Goal: Task Accomplishment & Management: Manage account settings

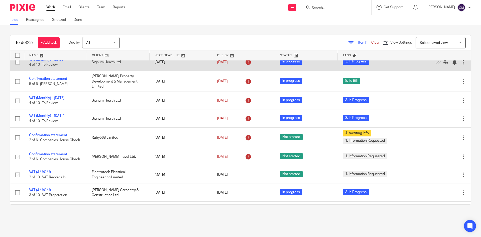
scroll to position [50, 0]
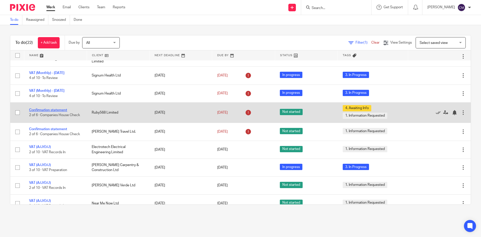
click at [49, 108] on link "Confirmation statement" at bounding box center [48, 110] width 38 height 4
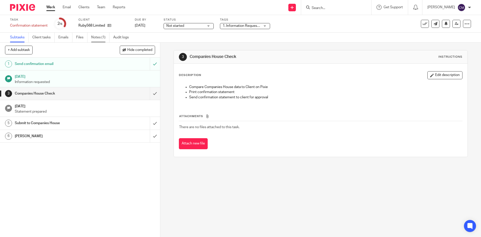
click at [93, 36] on link "Notes (1)" at bounding box center [100, 38] width 18 height 10
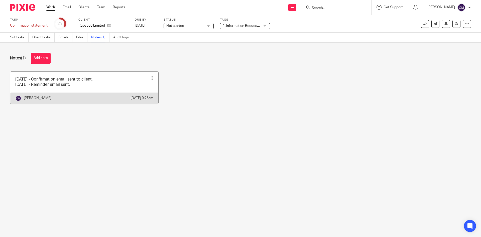
click at [150, 77] on div at bounding box center [152, 77] width 5 height 5
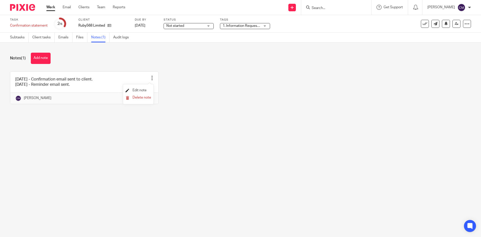
click at [142, 88] on span "Edit note" at bounding box center [139, 90] width 14 height 4
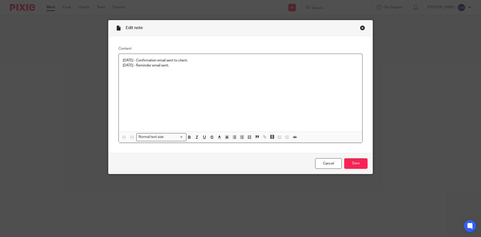
click at [185, 69] on div "[DATE] - Confirmation email sent to client. [DATE] - Reminder email sent." at bounding box center [240, 93] width 243 height 78
click at [358, 162] on input "Save" at bounding box center [355, 163] width 23 height 11
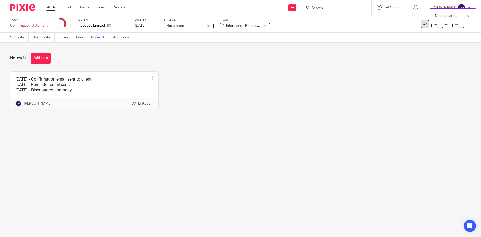
click at [422, 25] on icon at bounding box center [424, 23] width 5 height 5
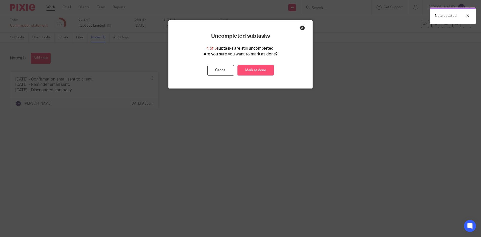
click at [263, 72] on link "Mark as done" at bounding box center [255, 70] width 36 height 11
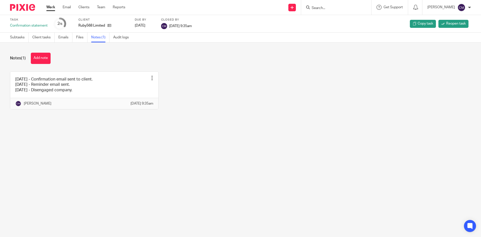
click at [48, 7] on link "Work" at bounding box center [50, 7] width 9 height 5
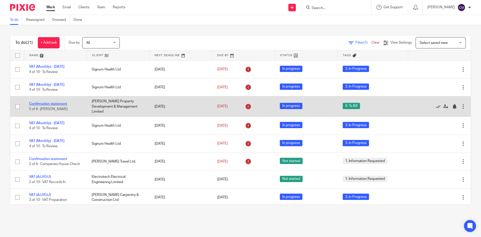
click at [34, 102] on link "Confirmation statement" at bounding box center [48, 104] width 38 height 4
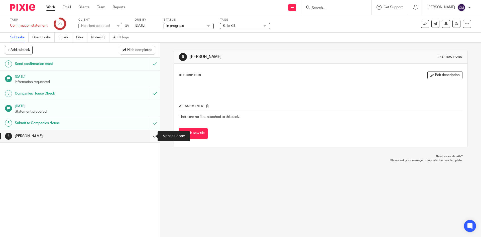
click at [146, 137] on input "submit" at bounding box center [80, 136] width 160 height 13
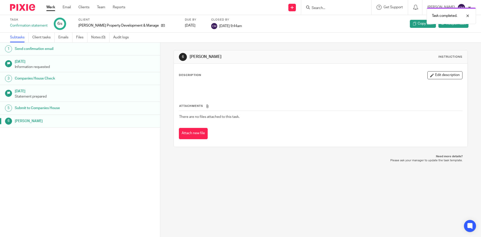
click at [20, 37] on link "Subtasks" at bounding box center [19, 38] width 19 height 10
click at [448, 26] on link "Reopen task" at bounding box center [453, 24] width 30 height 8
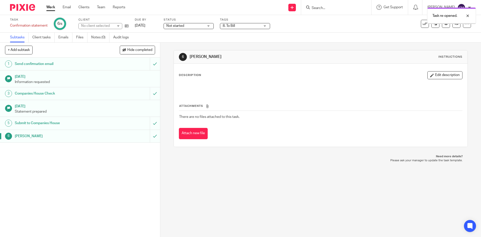
click at [259, 25] on span "8. To Bill" at bounding box center [242, 25] width 38 height 5
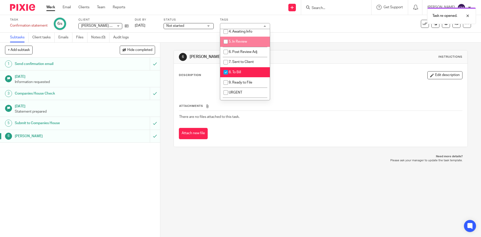
scroll to position [50, 0]
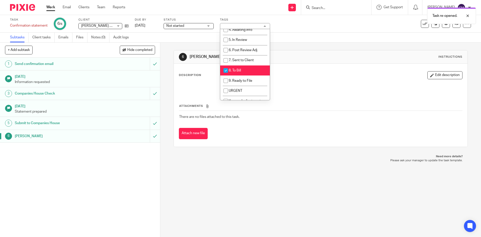
click at [242, 71] on li "8. To Bill" at bounding box center [245, 70] width 50 height 10
checkbox input "false"
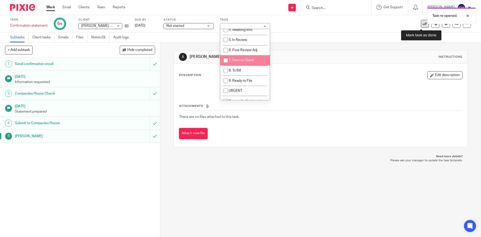
click at [422, 25] on icon at bounding box center [424, 23] width 5 height 5
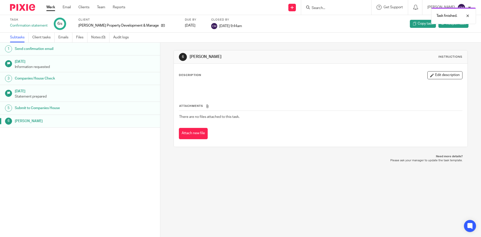
click at [54, 9] on link "Work" at bounding box center [50, 7] width 9 height 5
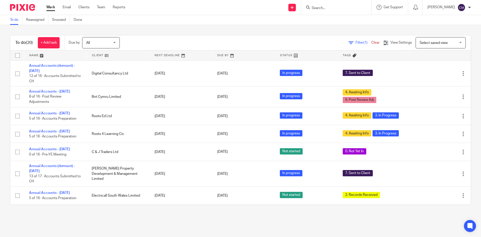
scroll to position [251, 0]
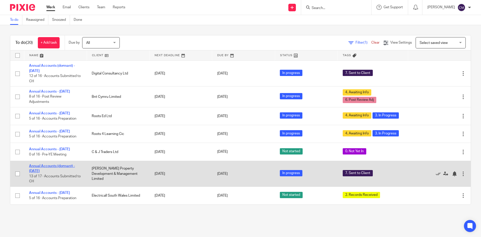
click at [38, 165] on link "Annual Accounts (dormant) - [DATE]" at bounding box center [52, 168] width 46 height 9
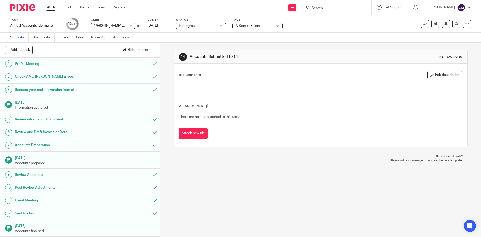
click at [52, 6] on link "Work" at bounding box center [50, 7] width 9 height 5
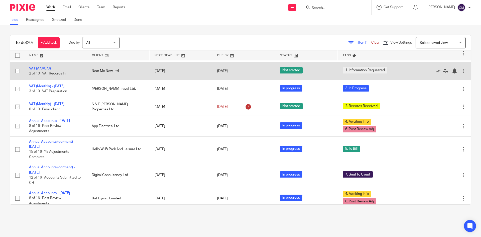
scroll to position [150, 0]
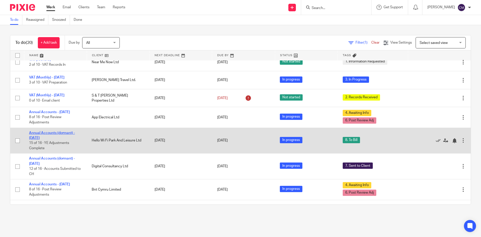
click at [34, 139] on link "Annual Accounts (dormant) - [DATE]" at bounding box center [52, 135] width 46 height 9
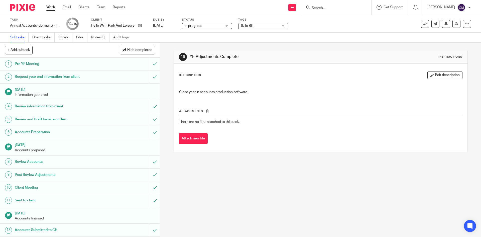
click at [245, 27] on span "8. To Bill" at bounding box center [247, 26] width 12 height 4
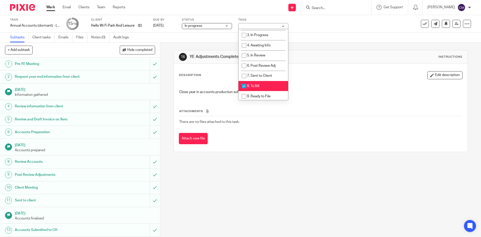
scroll to position [86, 0]
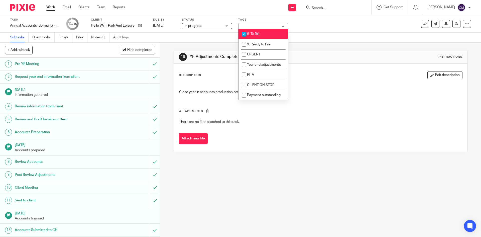
click at [247, 33] on input "checkbox" at bounding box center [244, 34] width 10 height 10
checkbox input "false"
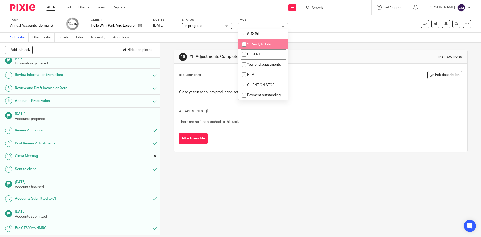
scroll to position [42, 0]
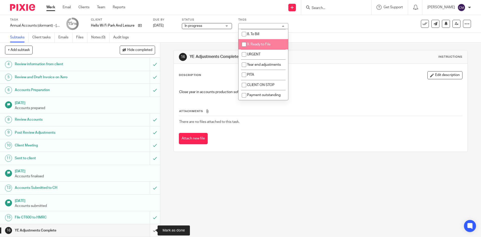
click at [149, 234] on input "submit" at bounding box center [80, 230] width 160 height 13
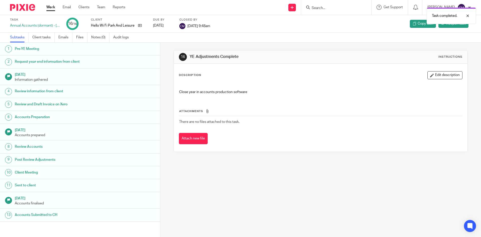
click at [52, 8] on link "Work" at bounding box center [50, 7] width 9 height 5
